Goal: Feedback & Contribution: Submit feedback/report problem

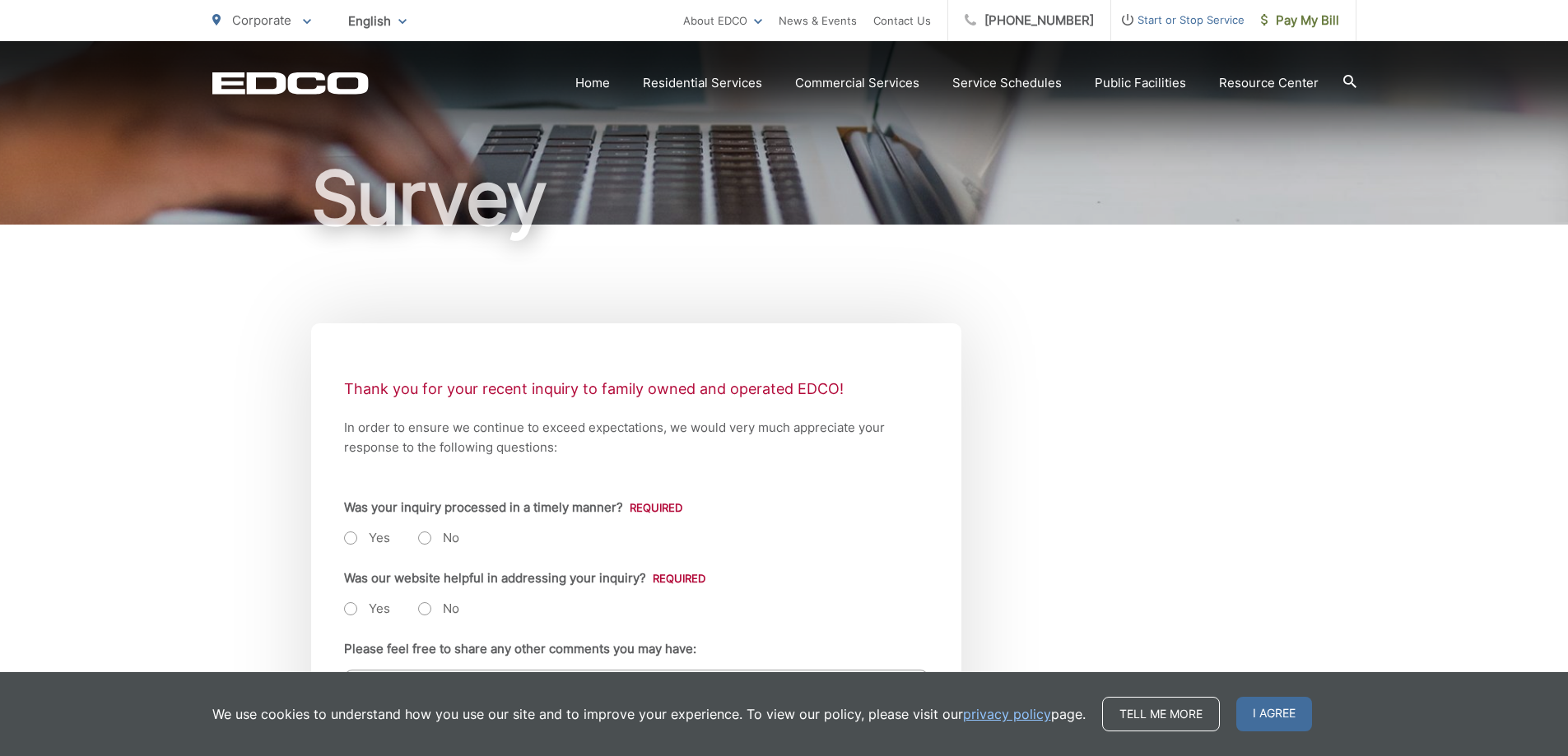
scroll to position [329, 0]
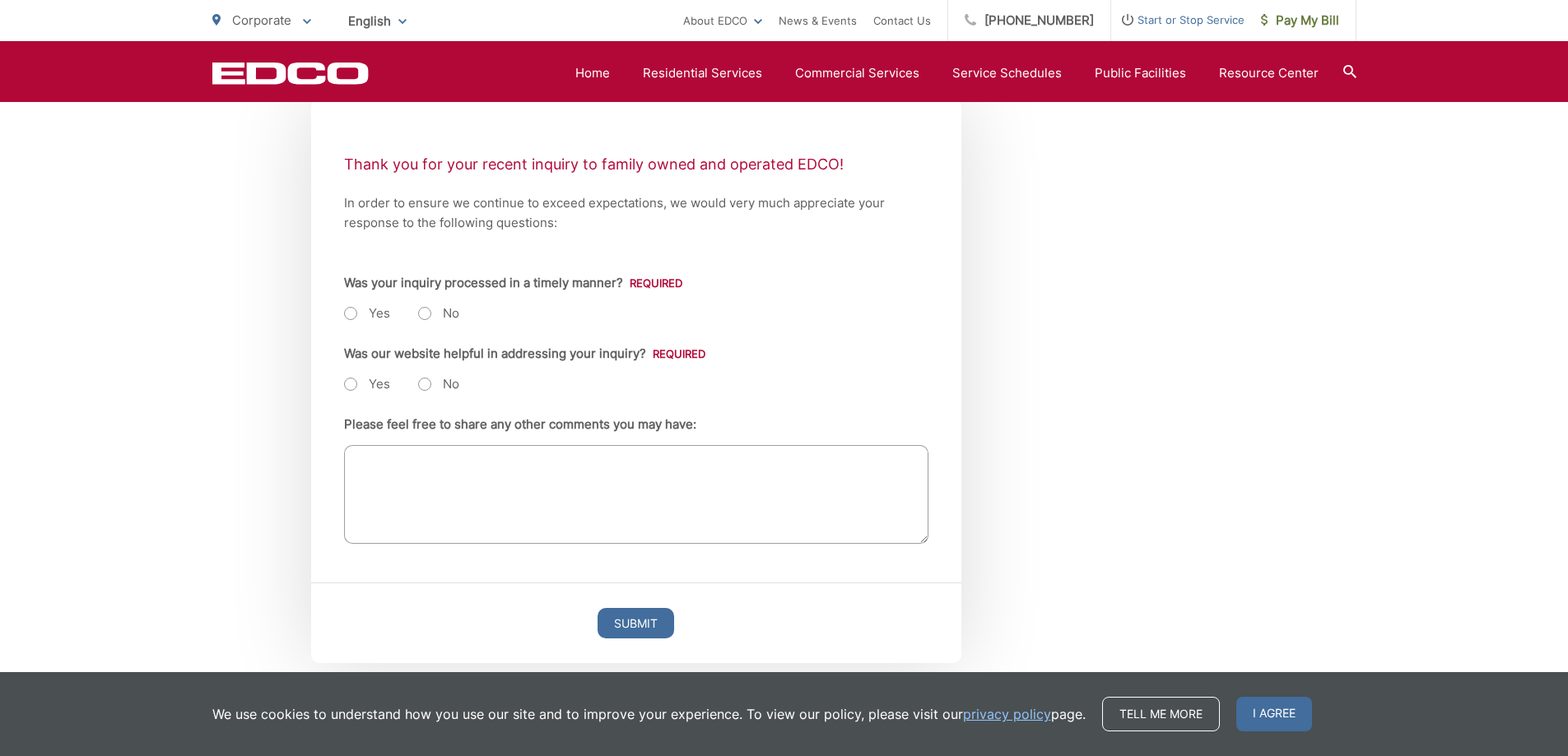
click at [349, 313] on label "Yes" at bounding box center [366, 314] width 46 height 16
radio input "true"
click at [421, 386] on label "No" at bounding box center [439, 384] width 41 height 16
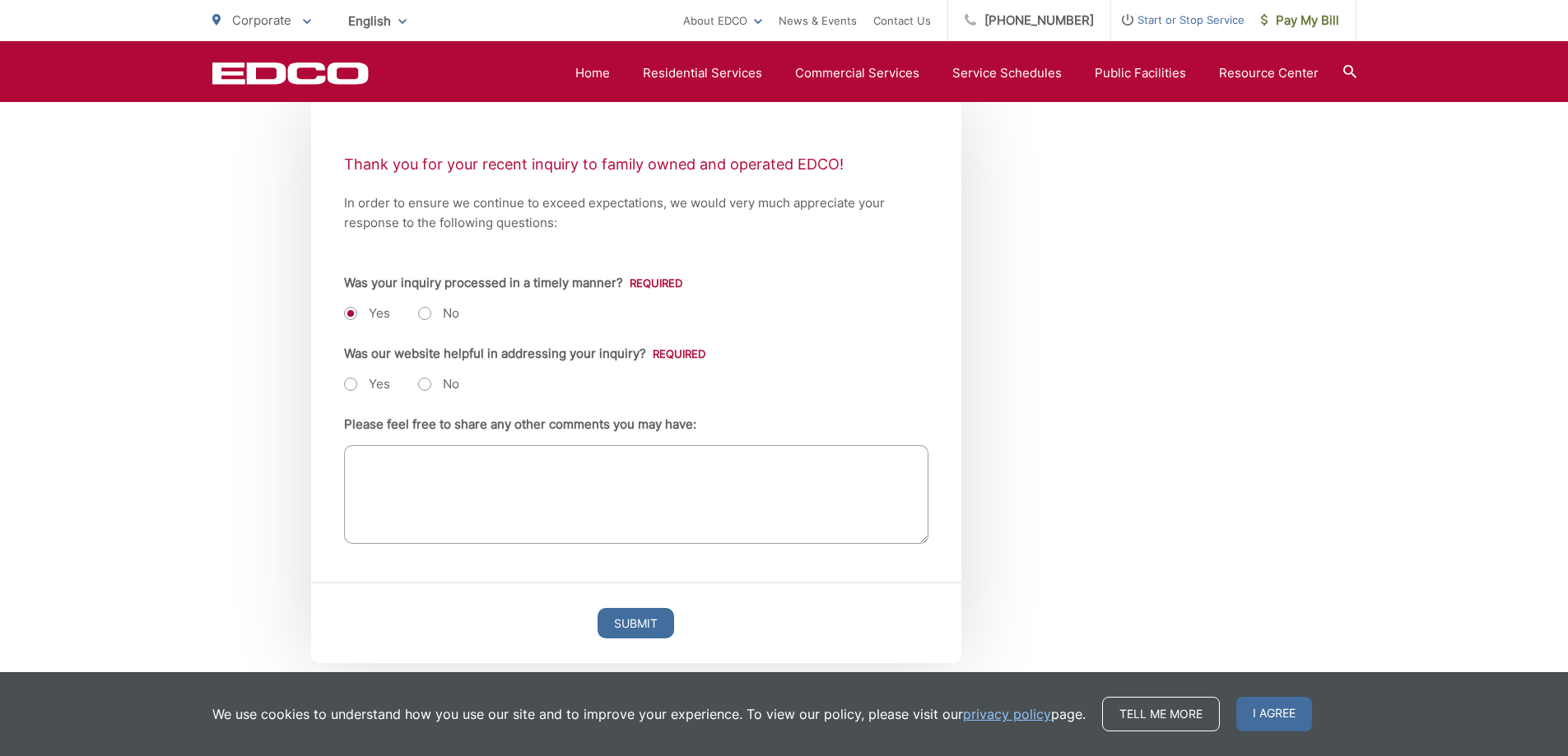
radio input "true"
click at [464, 471] on textarea "Please feel free to share any other comments you may have:" at bounding box center [636, 494] width 584 height 99
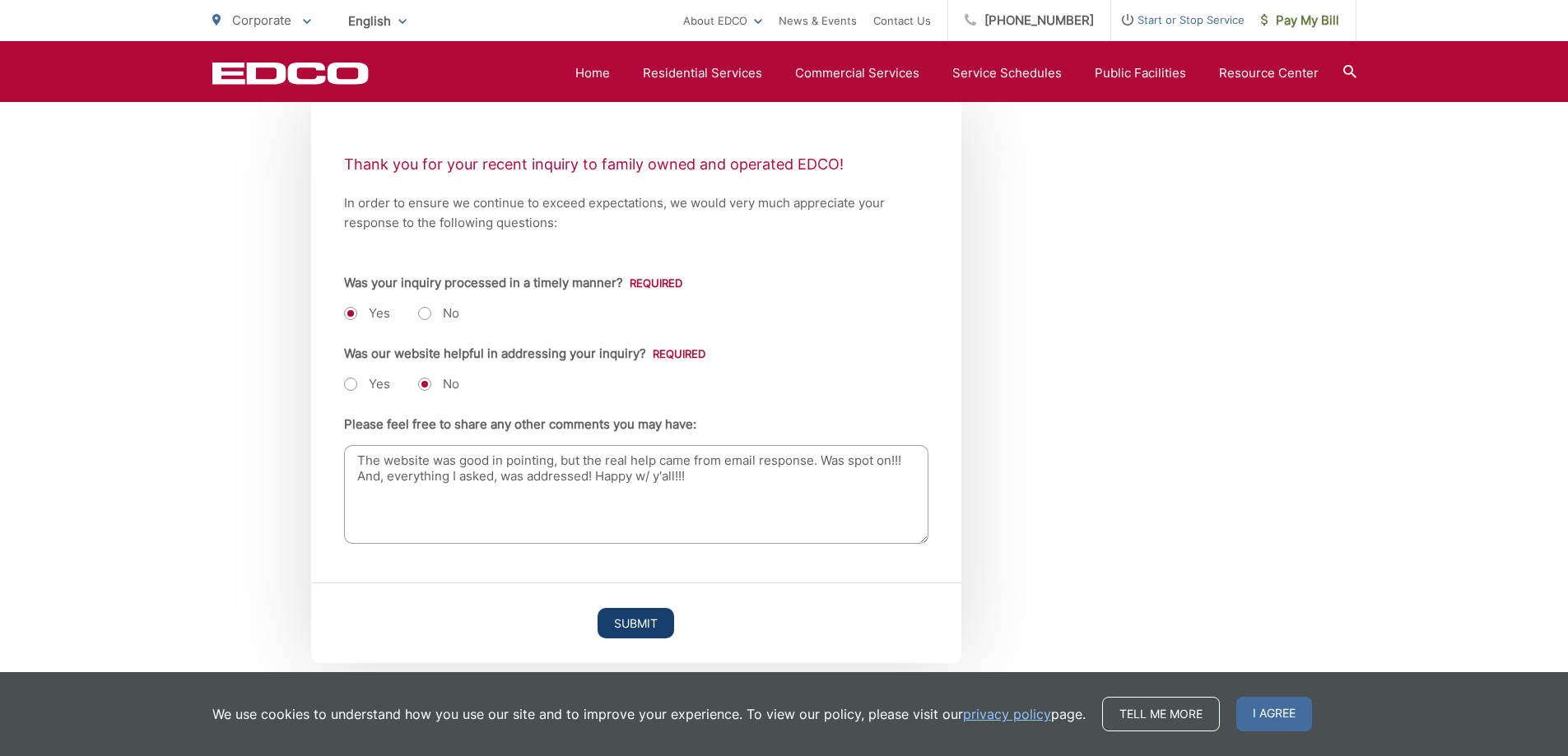
type textarea "The website was good in pointing, but the real help came from email response. W…"
click at [641, 617] on input "Submit" at bounding box center [635, 623] width 76 height 30
